Goal: Task Accomplishment & Management: Manage account settings

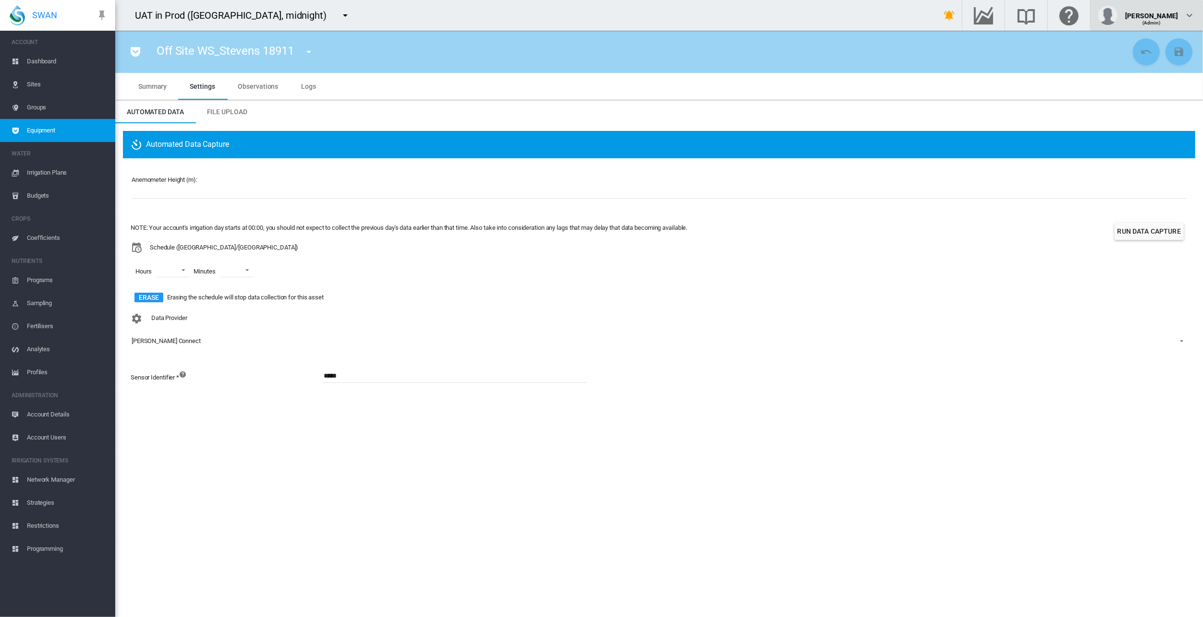
click at [1156, 20] on span "(Admin)" at bounding box center [1151, 22] width 19 height 5
click at [1155, 42] on button "My Profile" at bounding box center [1153, 45] width 92 height 15
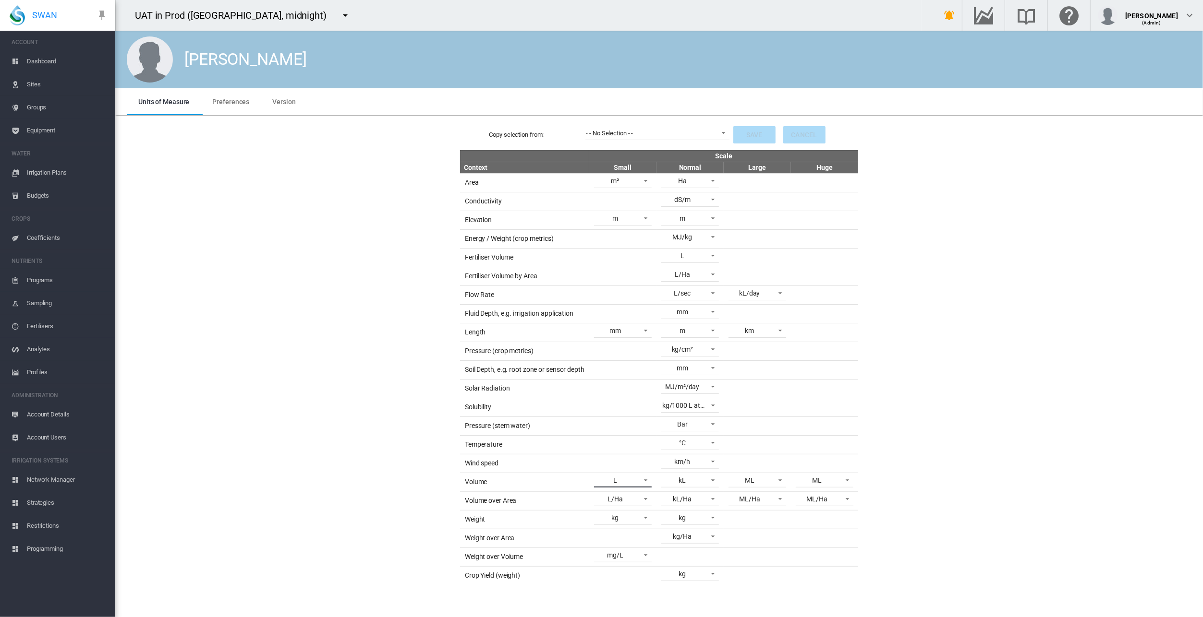
click at [641, 475] on span at bounding box center [643, 479] width 12 height 9
click at [372, 338] on md-backdrop at bounding box center [601, 308] width 1203 height 617
click at [647, 479] on md-select-value "L" at bounding box center [623, 480] width 58 height 14
click at [296, 399] on md-backdrop at bounding box center [601, 308] width 1203 height 617
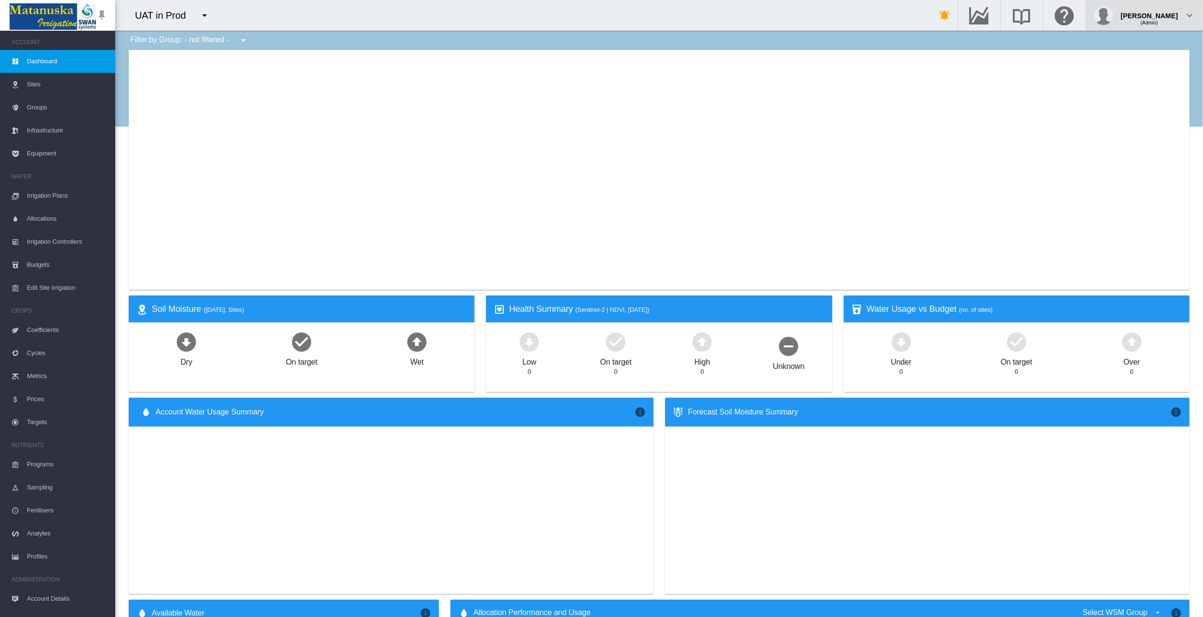
click at [1165, 19] on div "(Admin)" at bounding box center [1149, 19] width 57 height 10
click at [1162, 43] on button "My Profile" at bounding box center [1153, 45] width 92 height 15
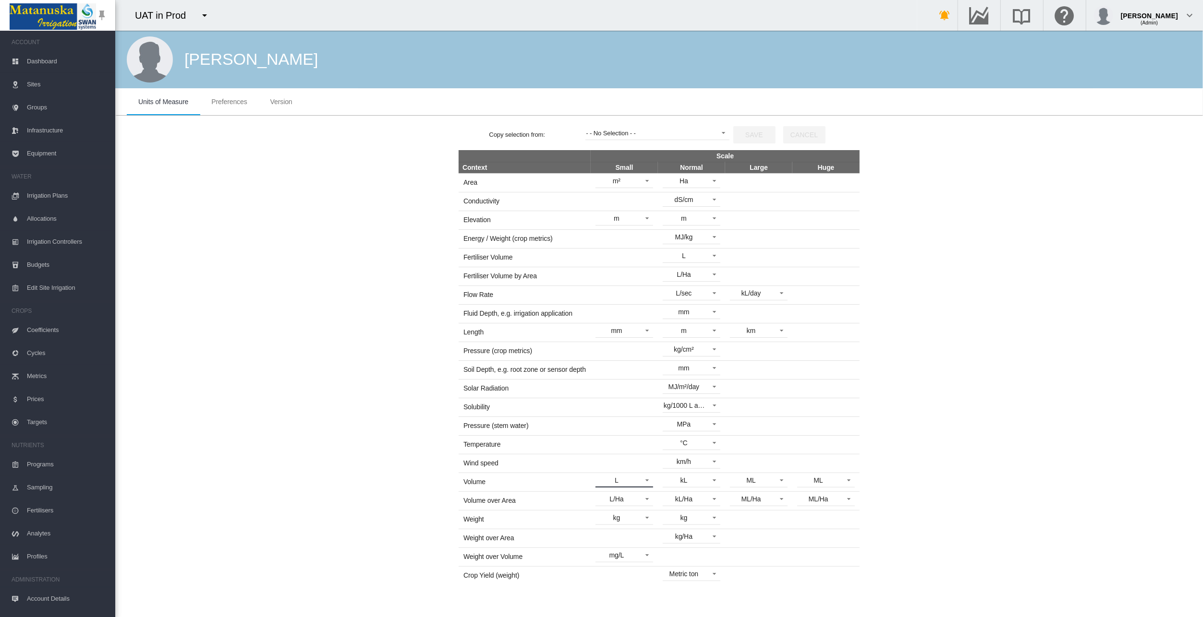
click at [648, 475] on span at bounding box center [645, 479] width 12 height 9
click at [282, 301] on md-backdrop at bounding box center [601, 308] width 1203 height 617
